Goal: Information Seeking & Learning: Find specific fact

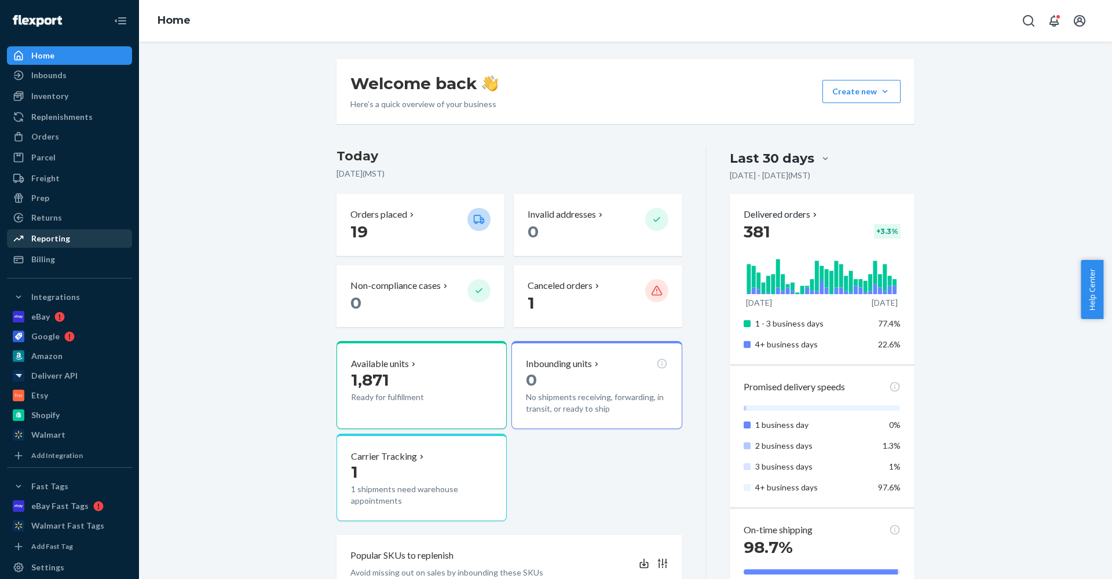
click at [50, 237] on div "Reporting" at bounding box center [50, 239] width 39 height 12
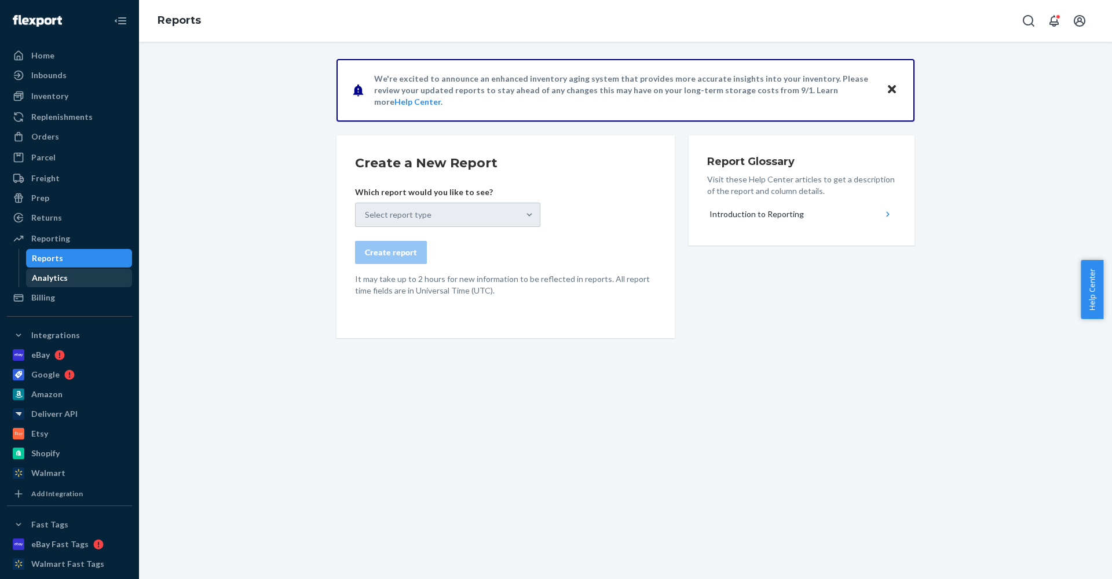
click at [71, 275] on div "Analytics" at bounding box center [79, 278] width 104 height 16
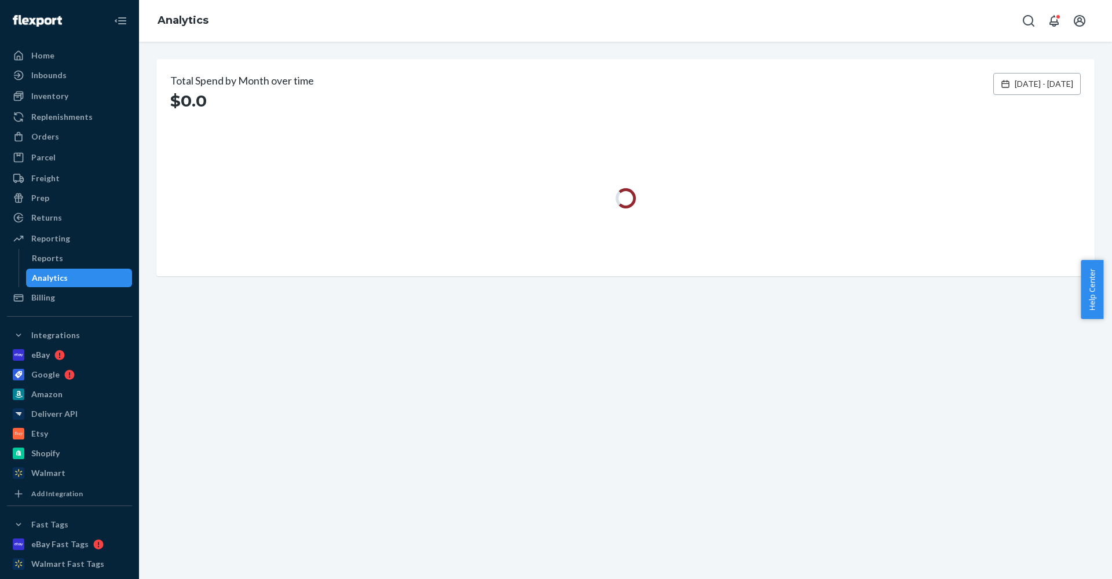
click at [1018, 82] on span "[DATE] - [DATE]" at bounding box center [1043, 84] width 58 height 12
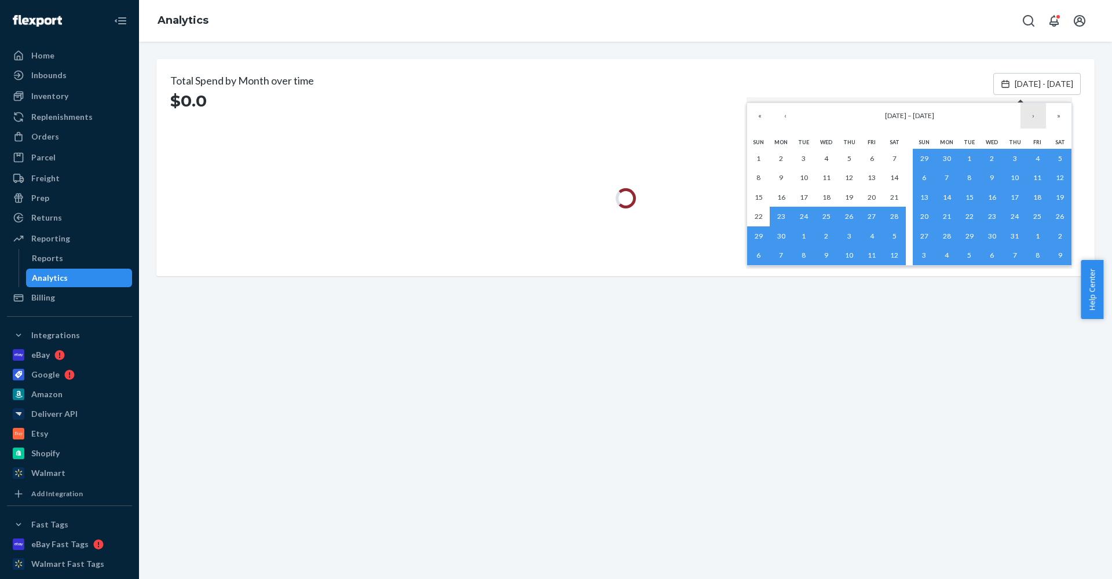
click at [1034, 115] on button "›" at bounding box center [1032, 115] width 25 height 25
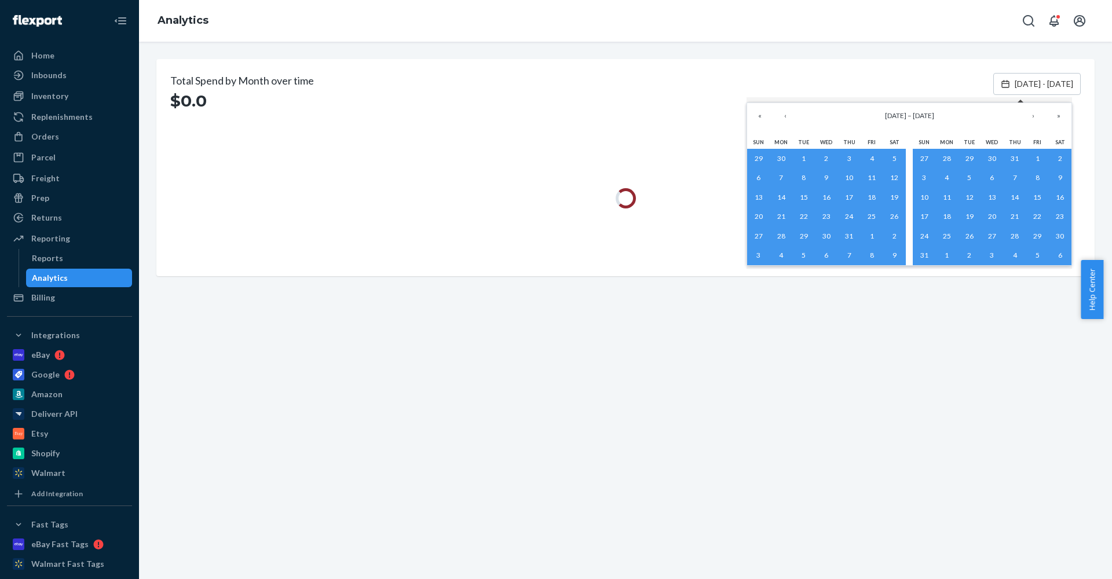
click at [1005, 318] on div "Total Spend by Month over time $0.0 [DATE] - [DATE]" at bounding box center [625, 310] width 973 height 537
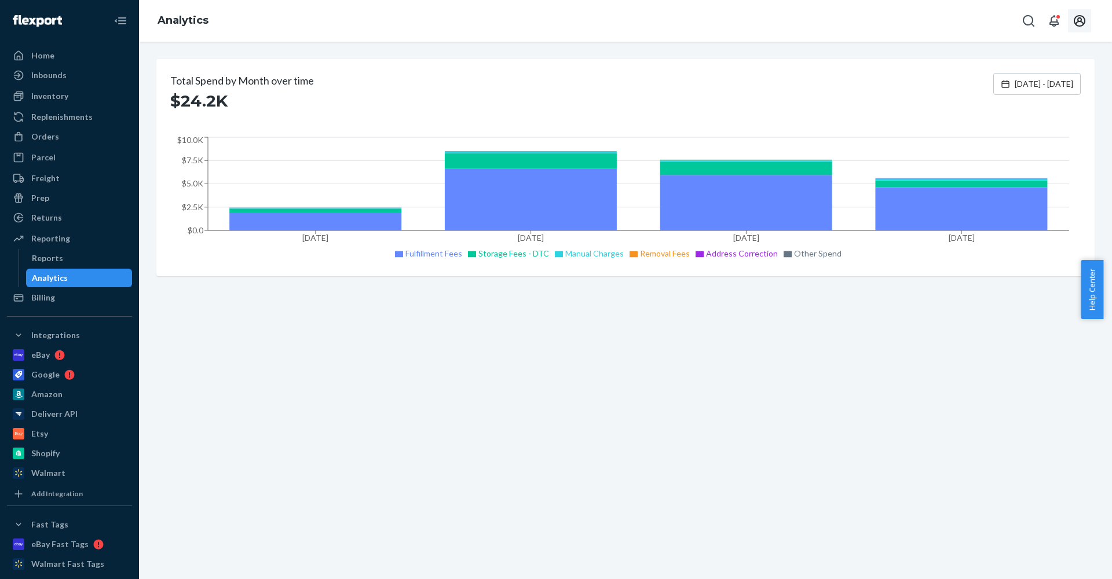
click at [1076, 21] on icon "Open account menu" at bounding box center [1079, 21] width 14 height 14
click at [1022, 22] on icon "Open Search Box" at bounding box center [1028, 21] width 14 height 14
click at [933, 17] on input "address correction" at bounding box center [942, 21] width 142 height 12
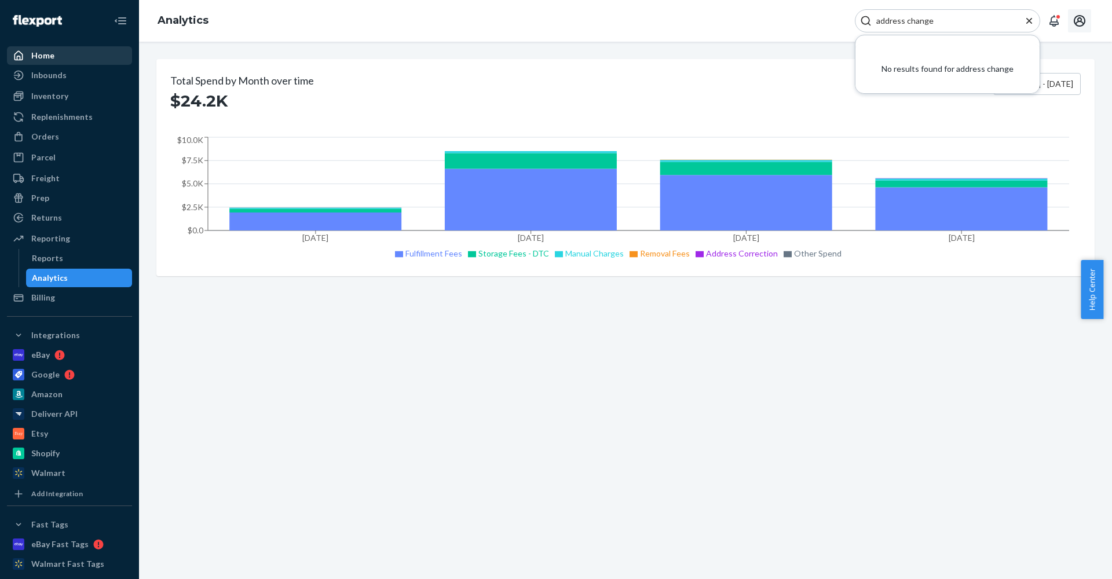
type input "address change"
click at [46, 54] on div "Home" at bounding box center [42, 56] width 23 height 12
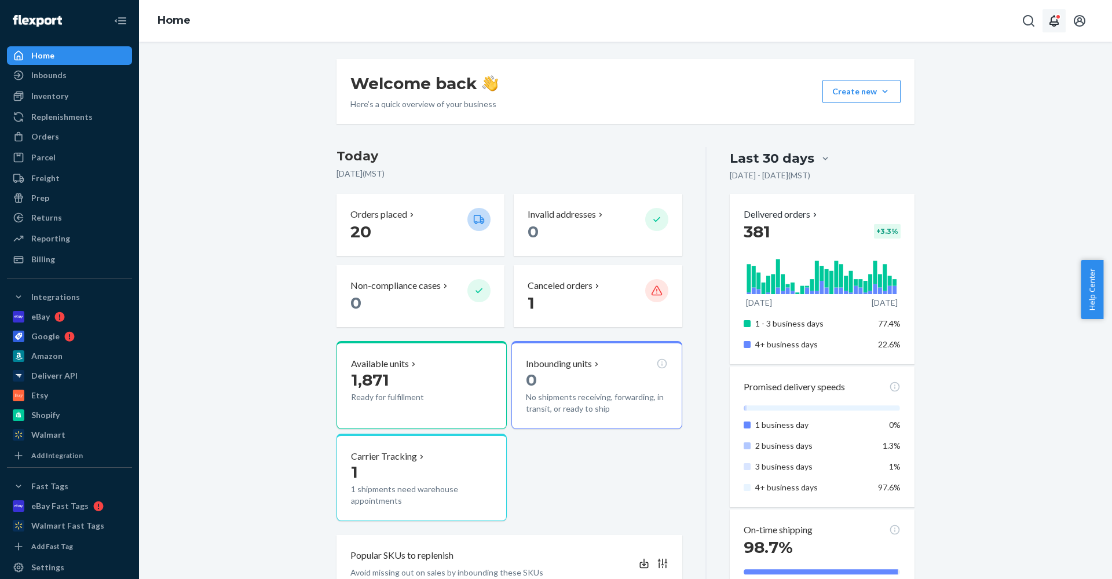
click at [1045, 18] on button "Open notifications" at bounding box center [1053, 20] width 23 height 23
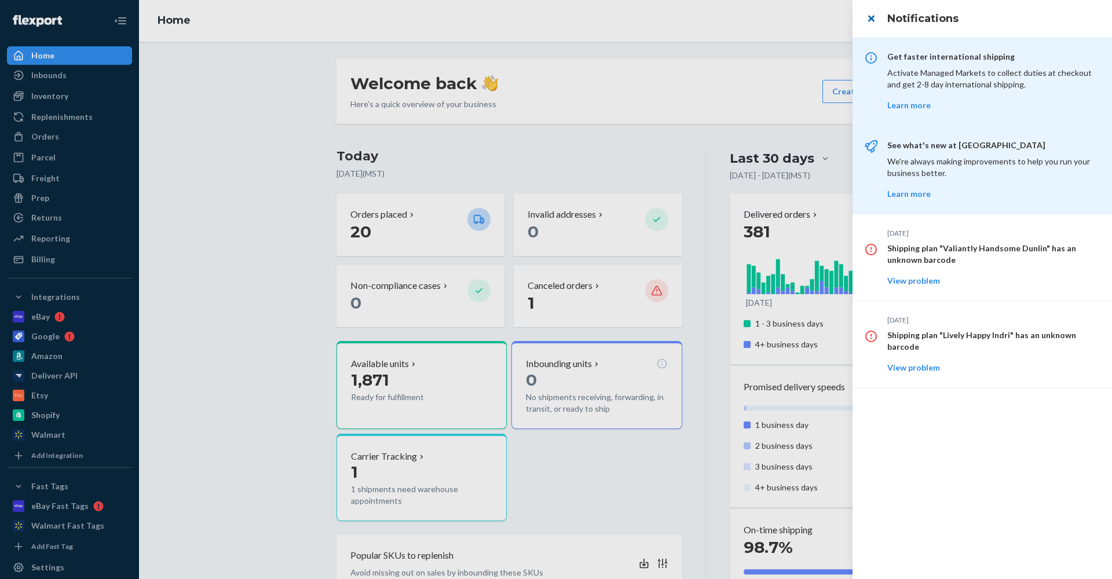
click at [873, 14] on button "close" at bounding box center [870, 18] width 23 height 23
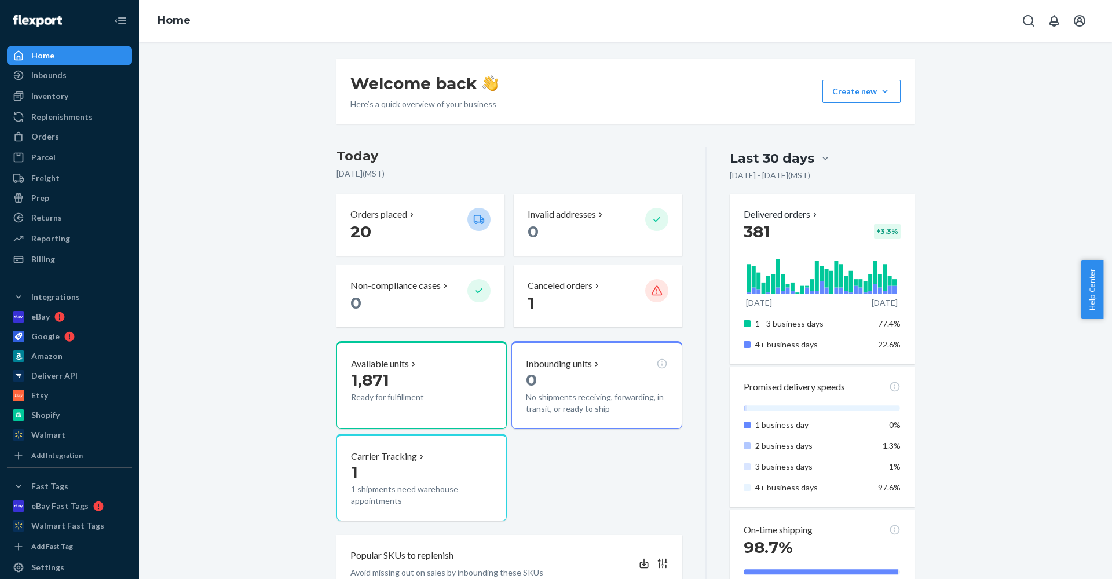
click at [1088, 284] on span "Help Center" at bounding box center [1091, 289] width 23 height 59
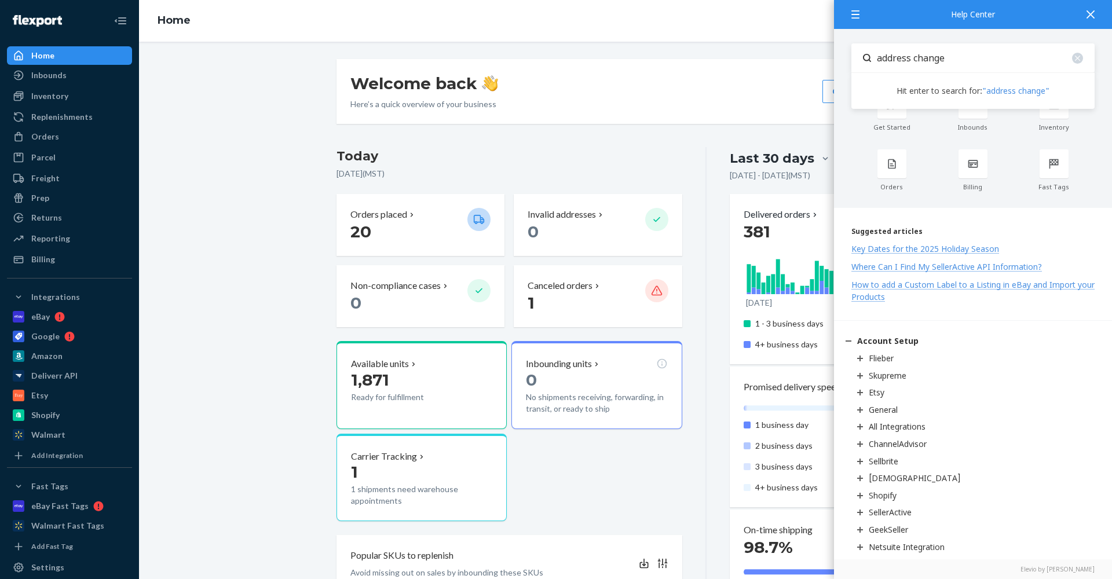
click at [1011, 89] on link ""address change"" at bounding box center [1015, 90] width 67 height 11
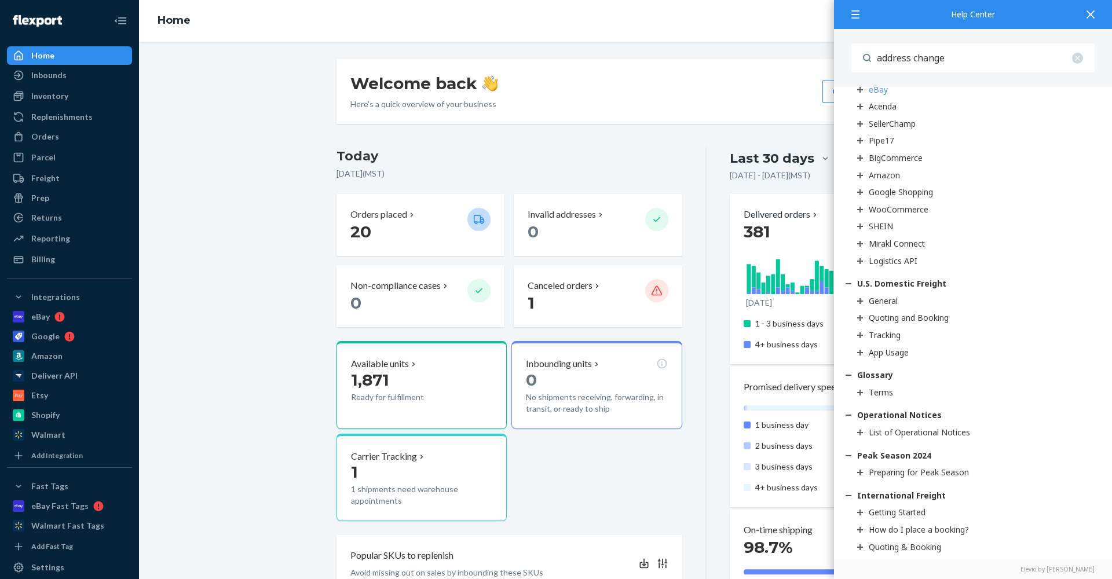
scroll to position [321, 0]
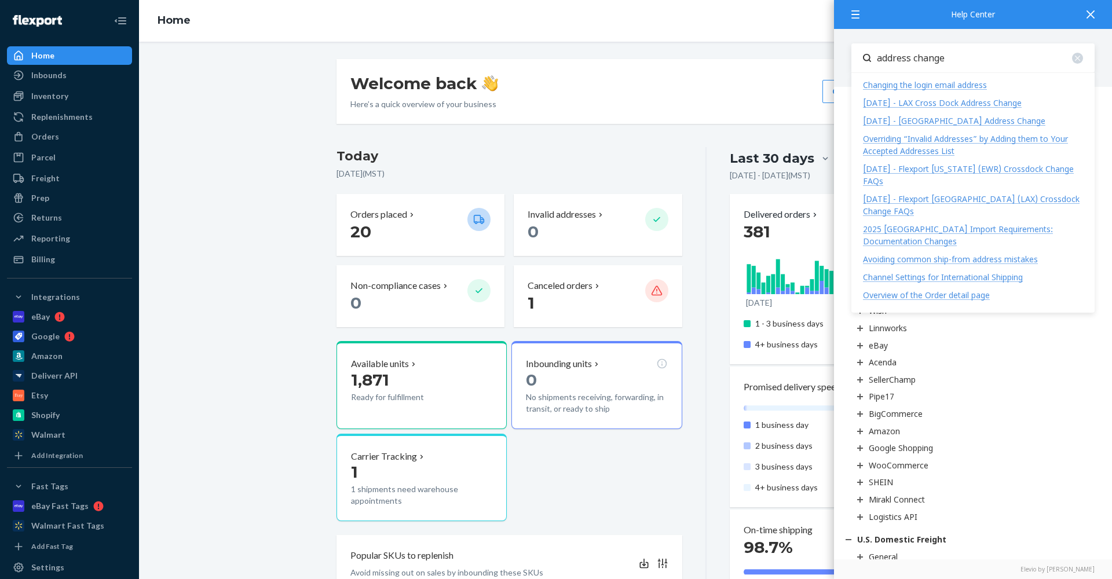
click at [971, 63] on input "address change" at bounding box center [982, 57] width 223 height 29
click at [944, 60] on input "address change" at bounding box center [982, 57] width 223 height 29
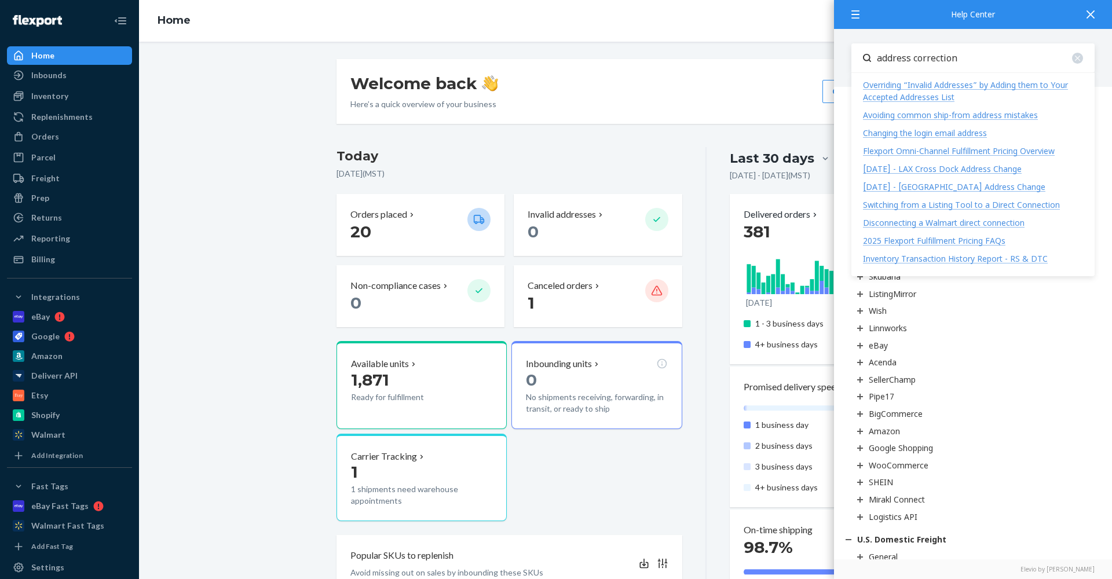
click at [960, 115] on div "Avoiding common ship-from address mistakes" at bounding box center [950, 114] width 175 height 11
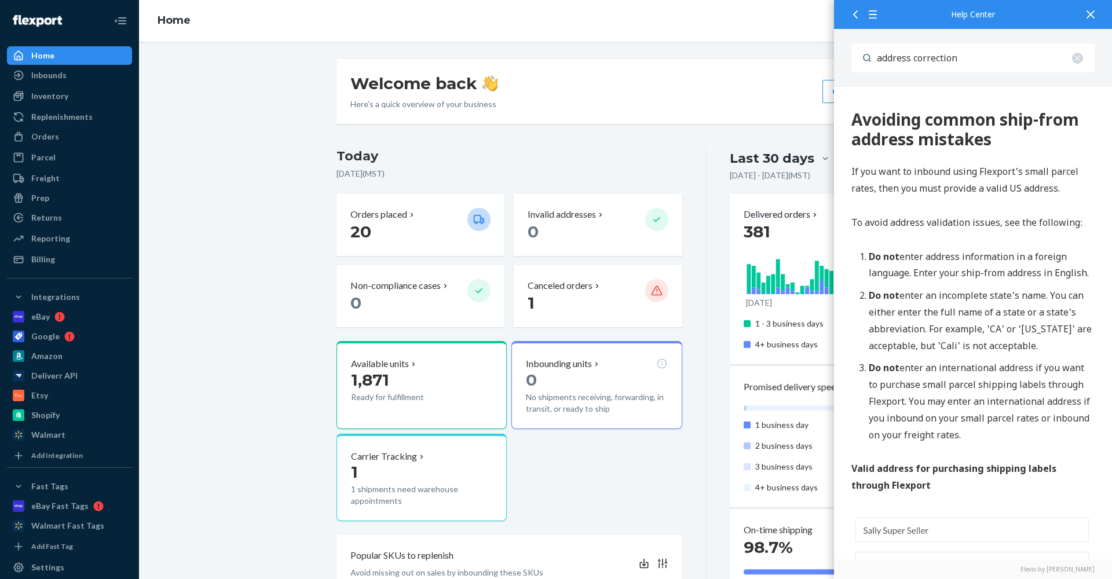
scroll to position [0, 0]
click at [929, 68] on input "address correction" at bounding box center [982, 57] width 223 height 29
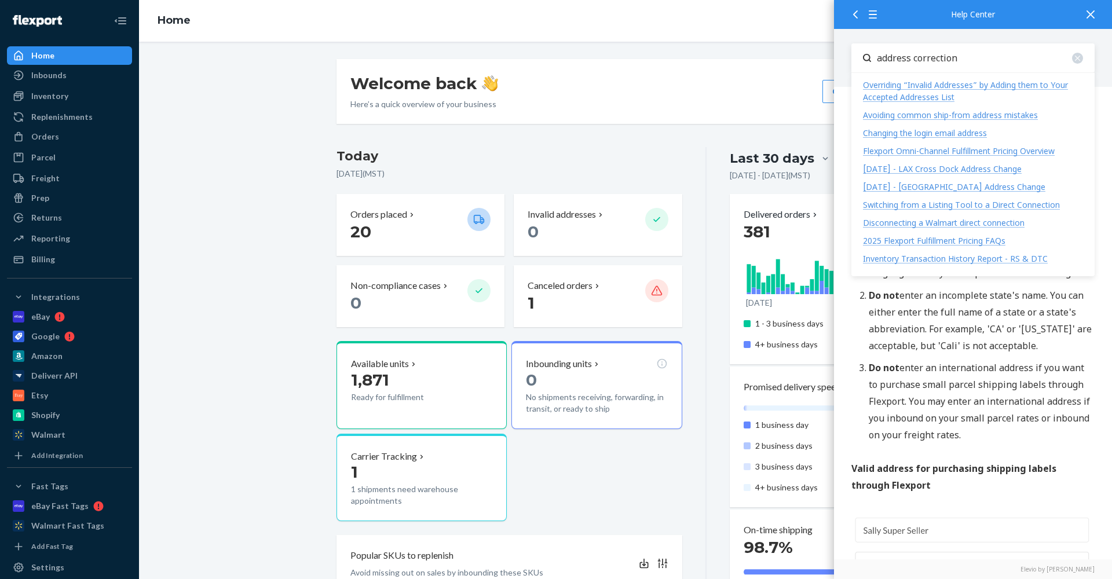
click at [929, 68] on input "address correction" at bounding box center [982, 57] width 223 height 29
click at [1011, 371] on li "Do not enter an international address if you want to purchase small parcel ship…" at bounding box center [981, 401] width 226 height 83
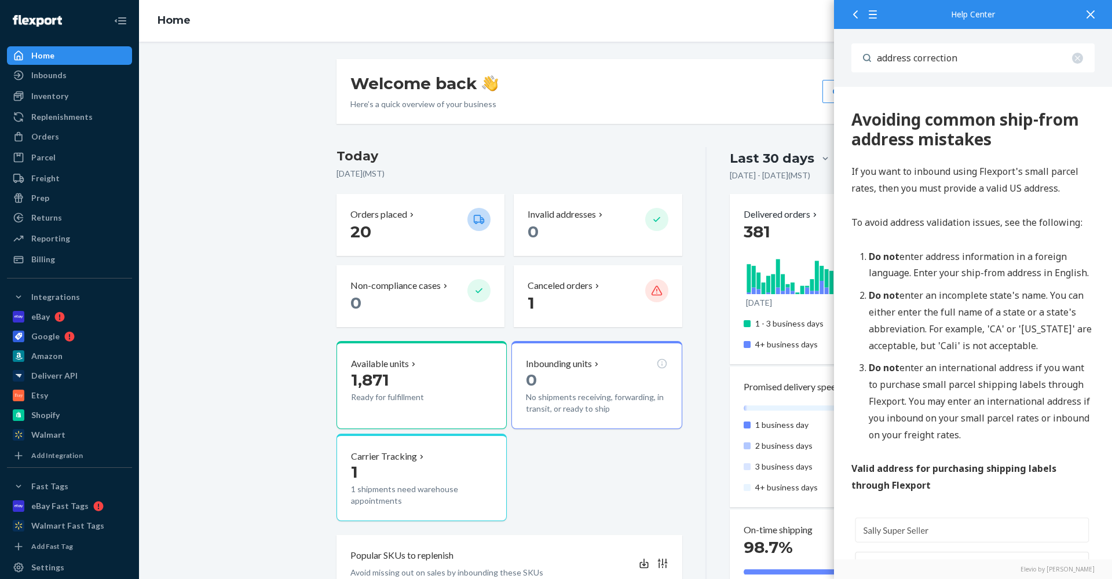
click at [940, 56] on input "address correction" at bounding box center [982, 57] width 223 height 29
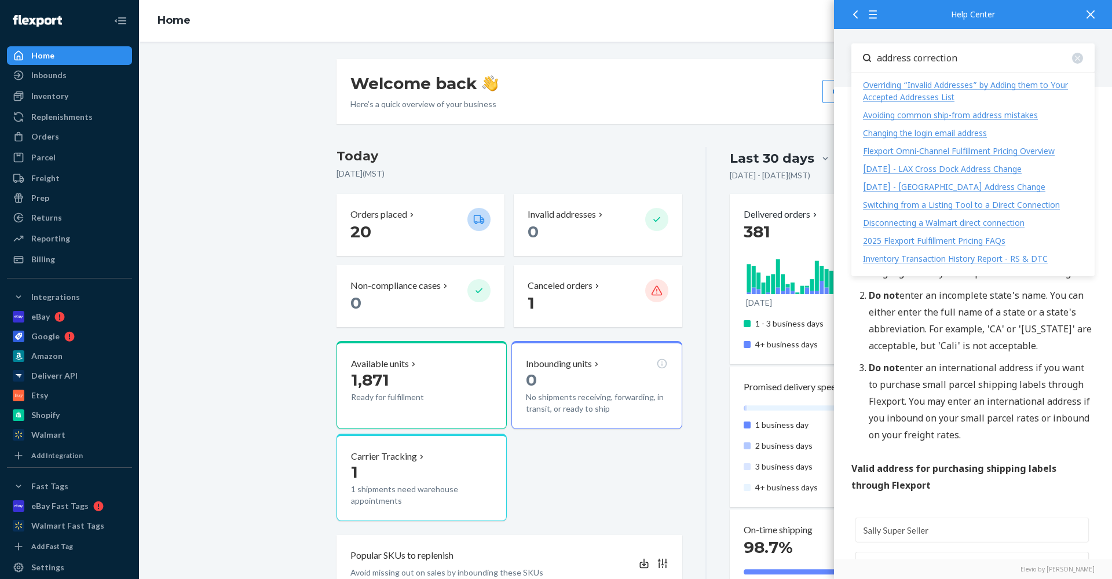
click at [940, 56] on input "address correction" at bounding box center [982, 57] width 223 height 29
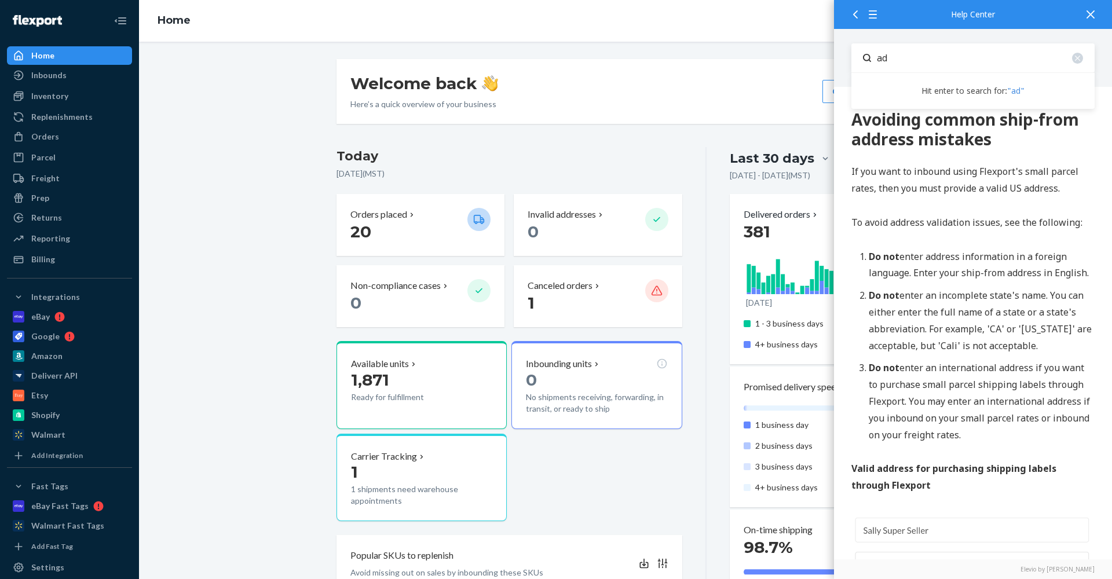
type input "a"
type input "change address"
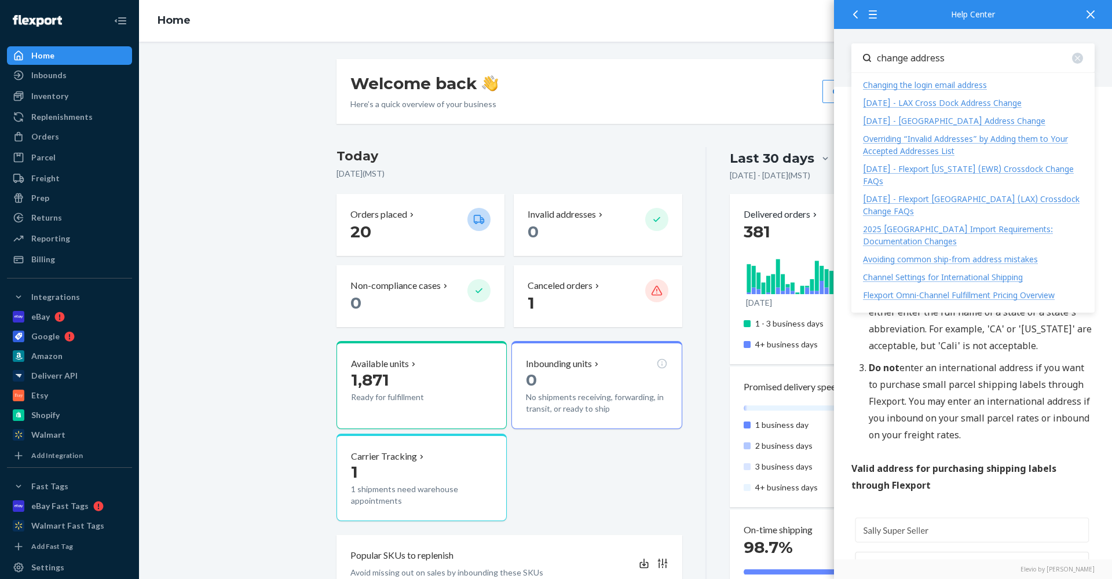
click at [985, 294] on div "Flexport Omni-Channel Fulfillment Pricing Overview" at bounding box center [959, 294] width 192 height 11
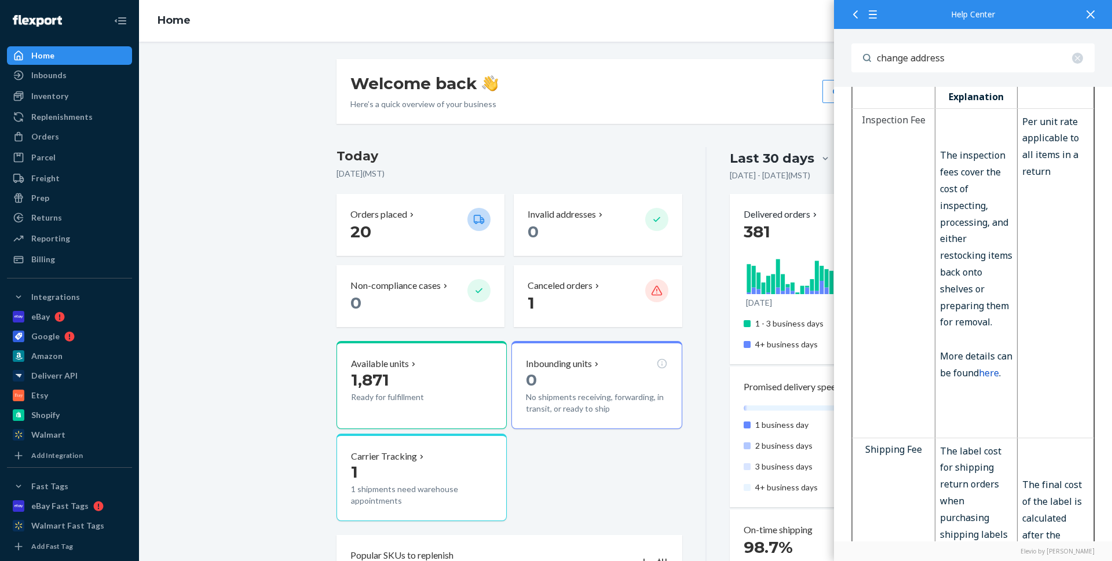
scroll to position [1168, 0]
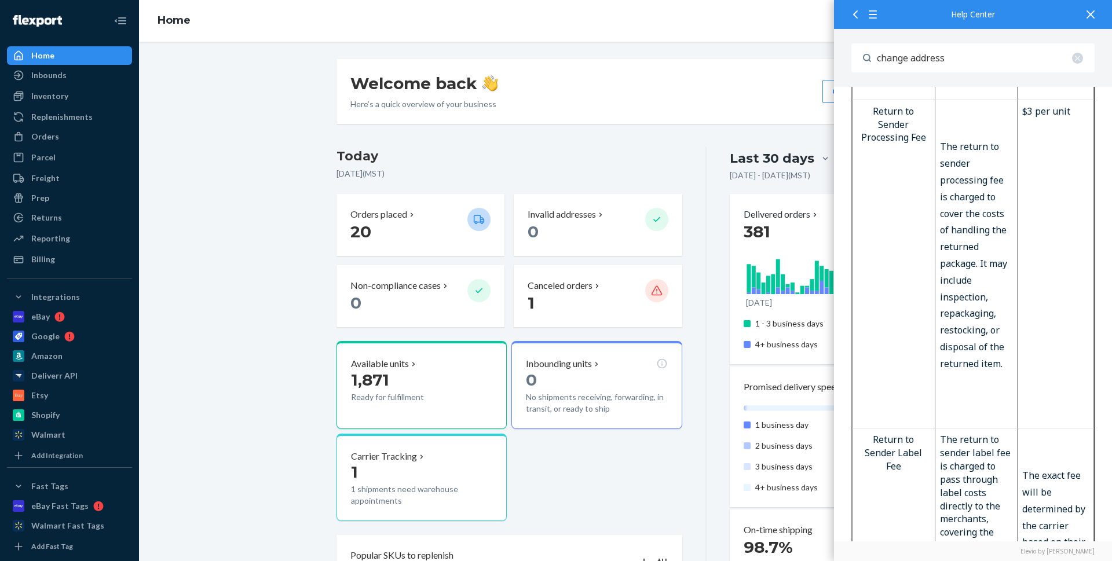
drag, startPoint x: 977, startPoint y: 401, endPoint x: 973, endPoint y: 395, distance: 6.3
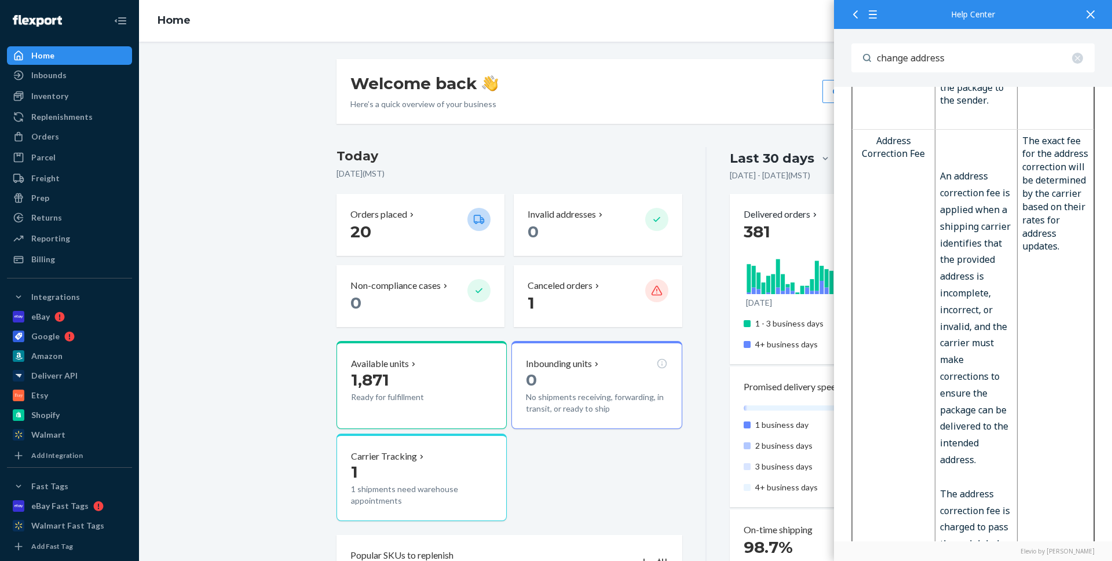
scroll to position [1281, 0]
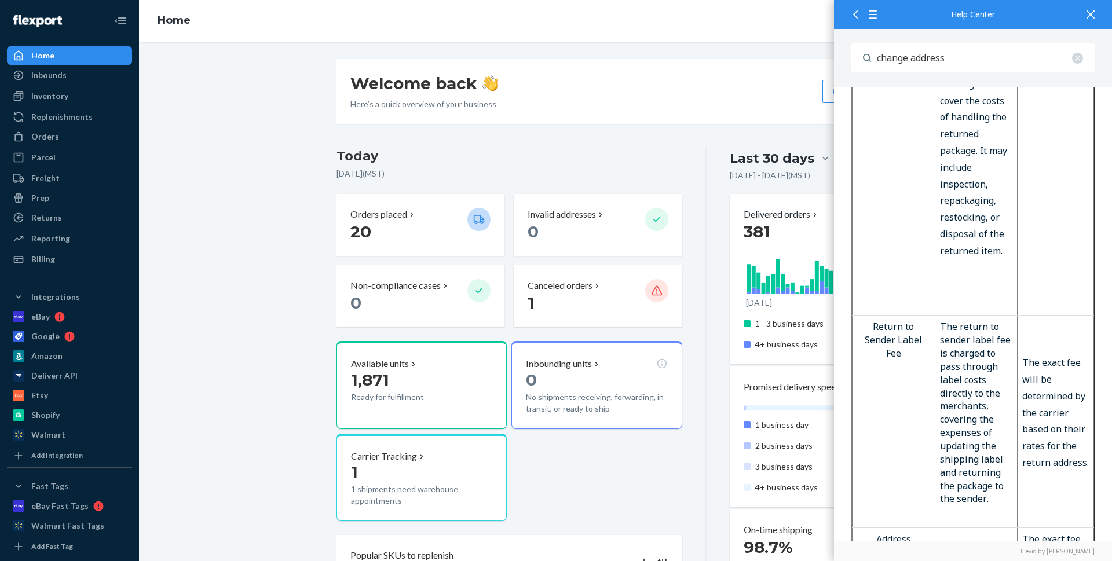
drag, startPoint x: 1025, startPoint y: 357, endPoint x: 1065, endPoint y: 420, distance: 75.2
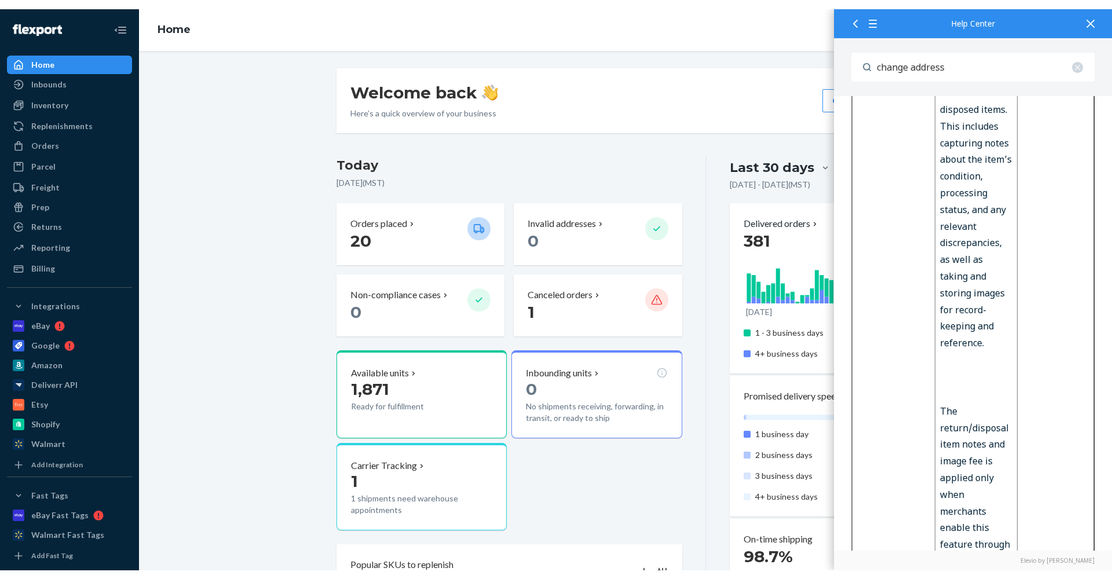
scroll to position [8519, 0]
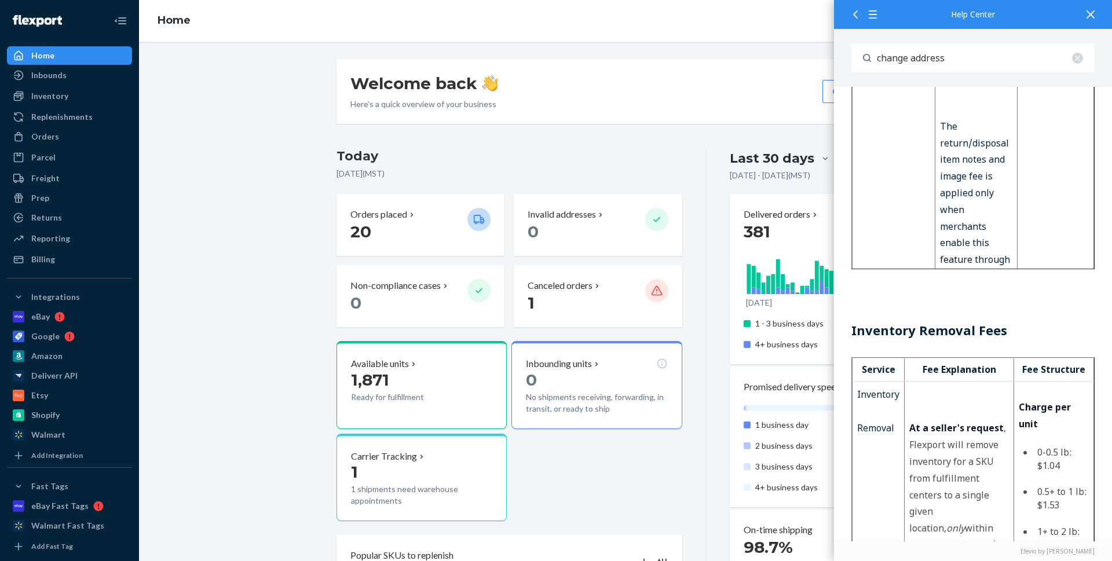
click at [1095, 19] on div at bounding box center [1089, 14] width 25 height 28
